Goal: Check status: Check status

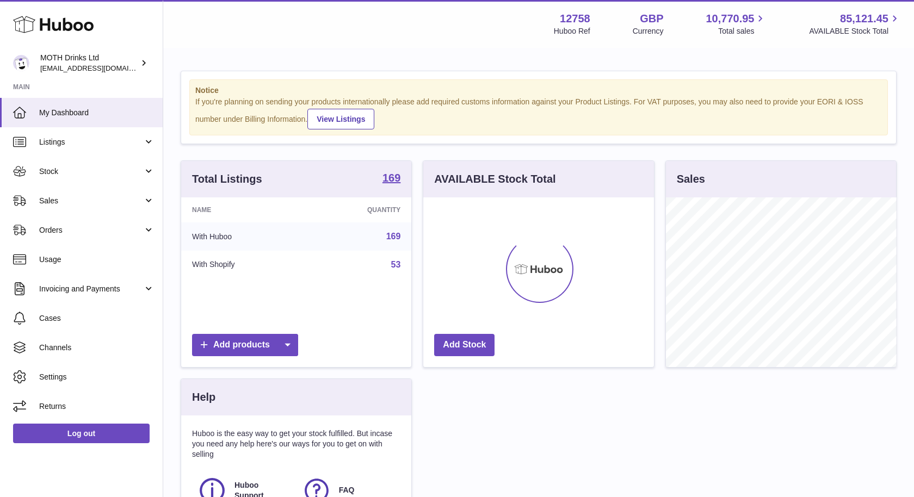
scroll to position [169, 230]
click at [91, 201] on span "Sales" at bounding box center [91, 201] width 104 height 10
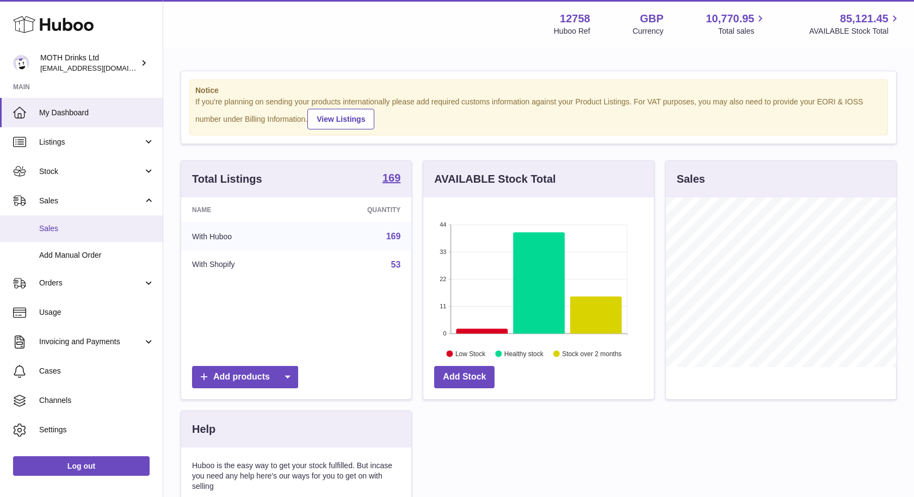
click at [100, 227] on span "Sales" at bounding box center [96, 229] width 115 height 10
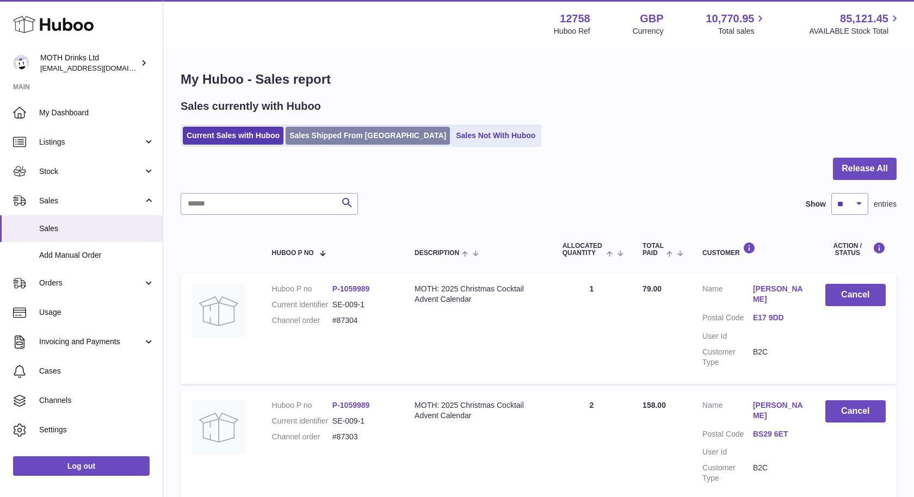
click at [350, 134] on link "Sales Shipped From [GEOGRAPHIC_DATA]" at bounding box center [368, 136] width 164 height 18
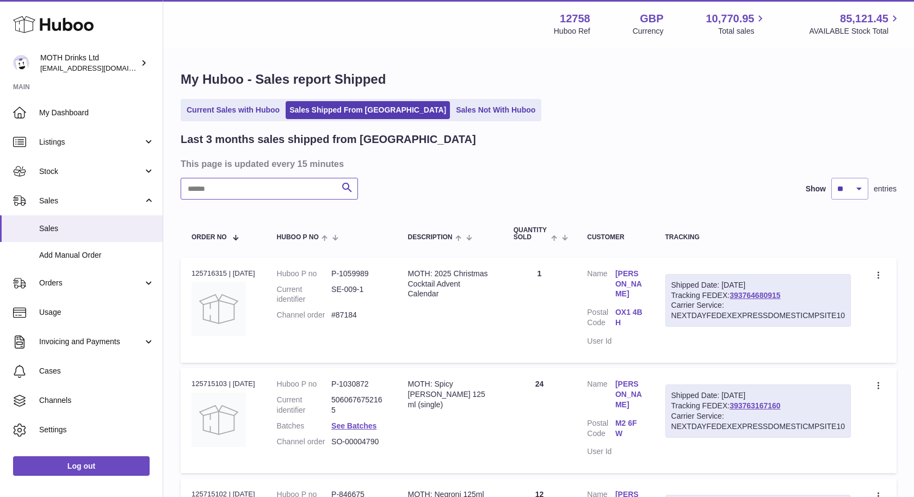
click at [286, 185] on input "text" at bounding box center [269, 189] width 177 height 22
paste input "*****"
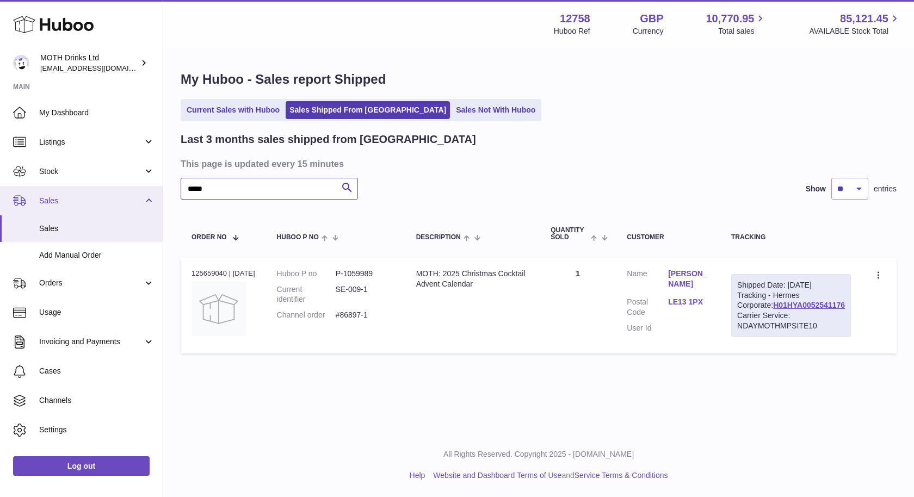
drag, startPoint x: 202, startPoint y: 189, endPoint x: 145, endPoint y: 190, distance: 57.1
click at [146, 190] on div "Huboo MOTH Drinks Ltd orders@mothdrinks.com Main My Dashboard Listings Not with…" at bounding box center [457, 248] width 914 height 497
paste input "text"
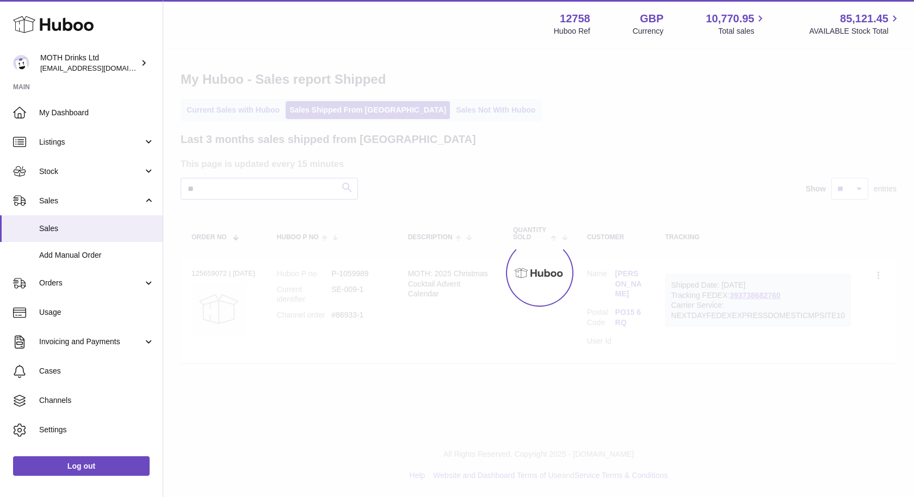
type input "*"
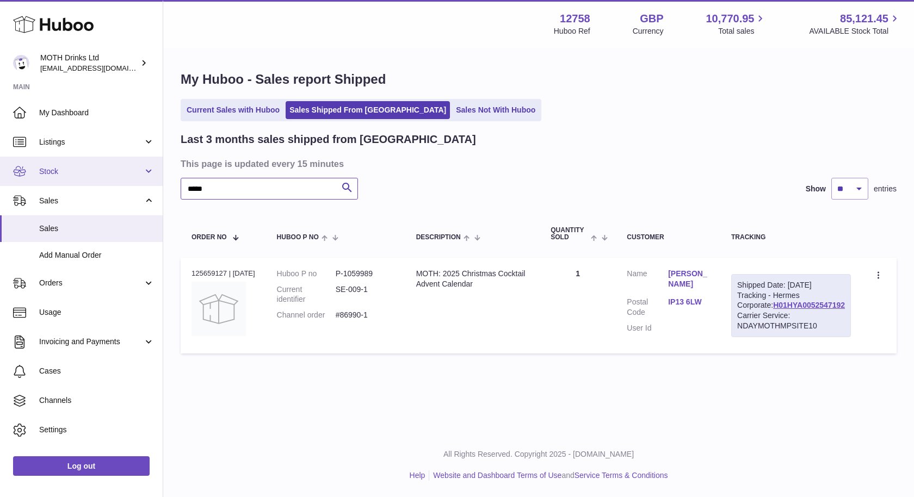
drag, startPoint x: 249, startPoint y: 190, endPoint x: 148, endPoint y: 184, distance: 101.3
click at [148, 184] on div "Huboo MOTH Drinks Ltd orders@mothdrinks.com Main My Dashboard Listings Not with…" at bounding box center [457, 248] width 914 height 497
paste input "text"
drag, startPoint x: 230, startPoint y: 188, endPoint x: 152, endPoint y: 182, distance: 77.5
click at [152, 183] on div "Huboo MOTH Drinks Ltd orders@mothdrinks.com Main My Dashboard Listings Not with…" at bounding box center [457, 248] width 914 height 497
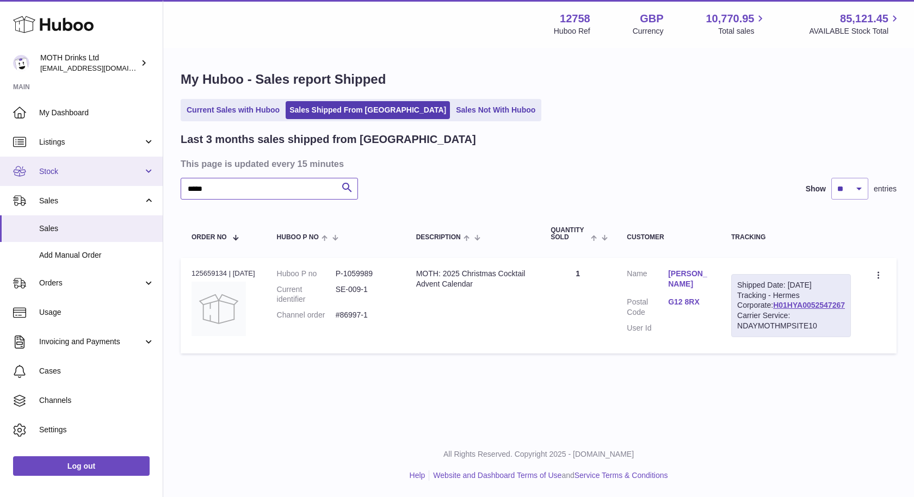
paste input "text"
drag, startPoint x: 209, startPoint y: 184, endPoint x: 174, endPoint y: 184, distance: 35.9
click at [174, 184] on div "My Huboo - Sales report Shipped Current Sales with Huboo Sales Shipped From Hub…" at bounding box center [538, 215] width 751 height 332
paste input "text"
drag, startPoint x: 236, startPoint y: 189, endPoint x: 164, endPoint y: 184, distance: 72.5
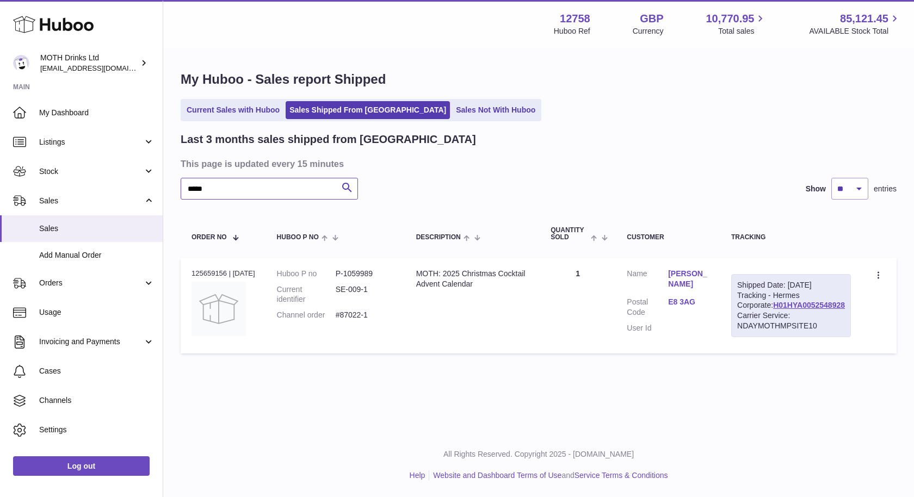
click at [164, 184] on div "My Huboo - Sales report Shipped Current Sales with Huboo Sales Shipped From Hub…" at bounding box center [538, 215] width 751 height 332
paste input "text"
drag, startPoint x: 203, startPoint y: 184, endPoint x: 217, endPoint y: 186, distance: 13.2
click at [203, 184] on input "*****" at bounding box center [269, 189] width 177 height 22
click at [163, 184] on div "My Huboo - Sales report Shipped Current Sales with Huboo Sales Shipped From Hub…" at bounding box center [538, 215] width 751 height 332
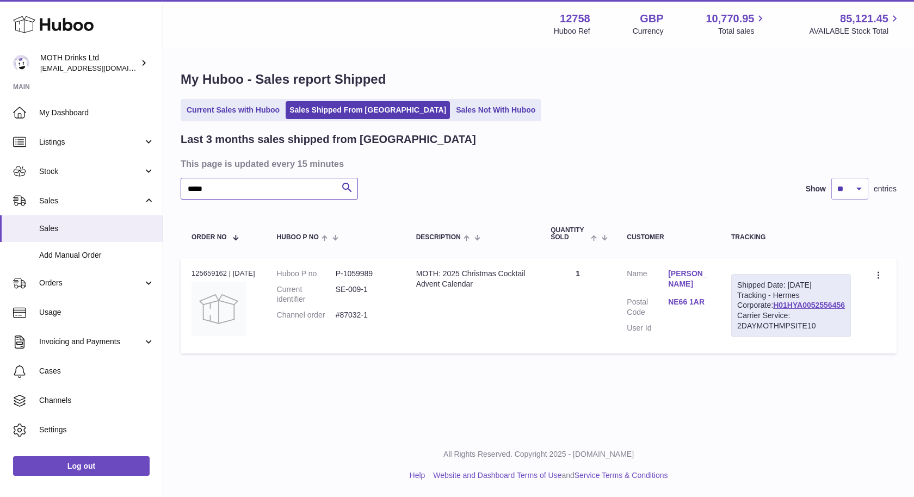
paste input "text"
drag, startPoint x: 227, startPoint y: 186, endPoint x: 169, endPoint y: 182, distance: 58.9
click at [169, 182] on div "My Huboo - Sales report Shipped Current Sales with Huboo Sales Shipped From Hub…" at bounding box center [538, 215] width 751 height 332
paste input "text"
type input "*****"
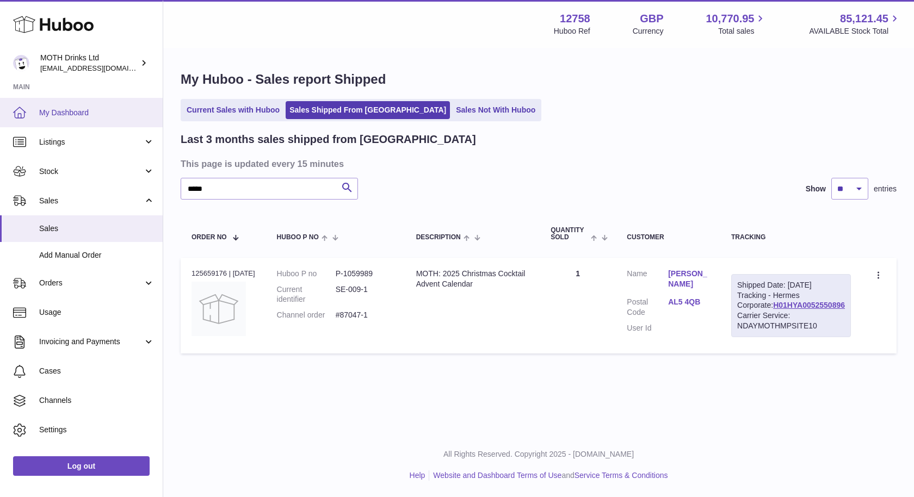
click at [85, 108] on span "My Dashboard" at bounding box center [96, 113] width 115 height 10
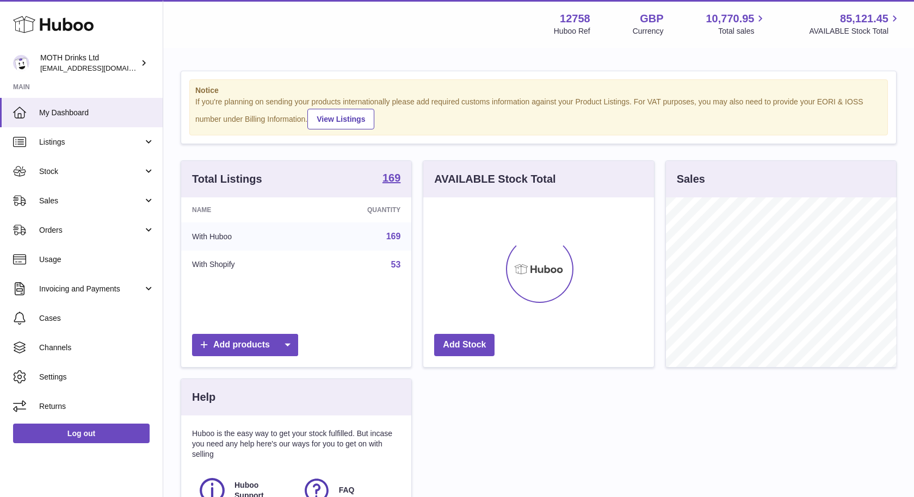
scroll to position [169, 230]
